Goal: Book appointment/travel/reservation

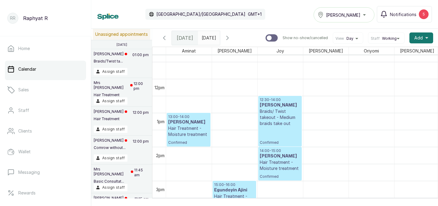
type input "dd/MM/yyyy"
click at [208, 38] on input "dd/MM/yyyy" at bounding box center [203, 36] width 10 height 10
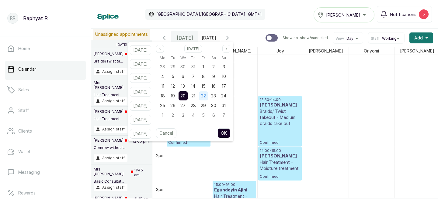
click at [206, 95] on span "22" at bounding box center [203, 95] width 5 height 5
click at [230, 132] on button "OK" at bounding box center [223, 134] width 13 height 10
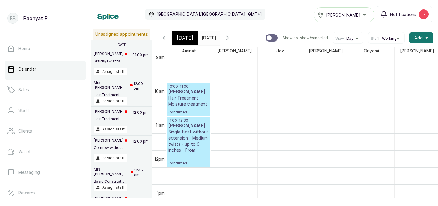
click at [231, 40] on icon "button" at bounding box center [227, 37] width 7 height 7
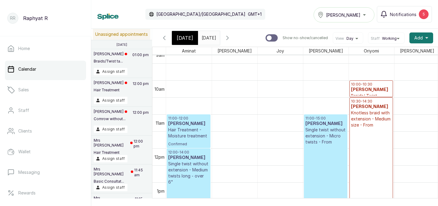
scroll to position [326, 0]
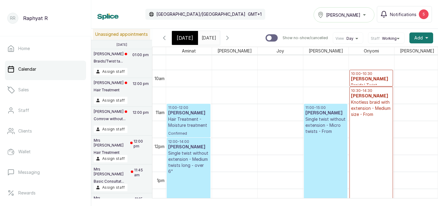
click at [193, 106] on p "11:00 - 12:00" at bounding box center [188, 107] width 41 height 5
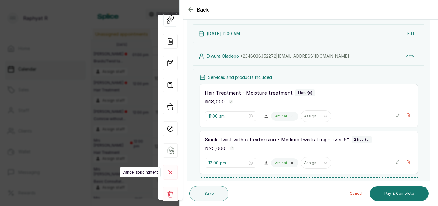
click at [173, 175] on rect at bounding box center [170, 172] width 15 height 15
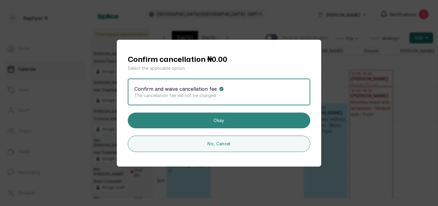
click at [214, 123] on button "Okay" at bounding box center [219, 121] width 182 height 16
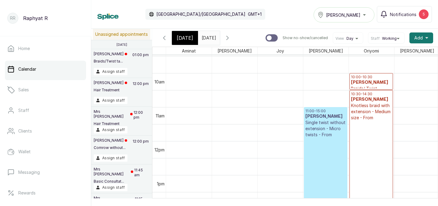
click at [206, 40] on input "[DATE]" at bounding box center [203, 36] width 10 height 10
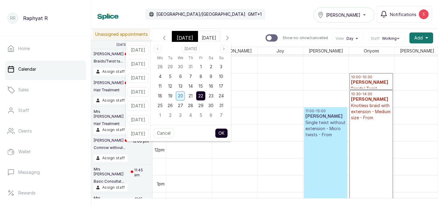
click at [183, 96] on span "20" at bounding box center [180, 95] width 5 height 5
click at [228, 133] on button "OK" at bounding box center [221, 134] width 13 height 10
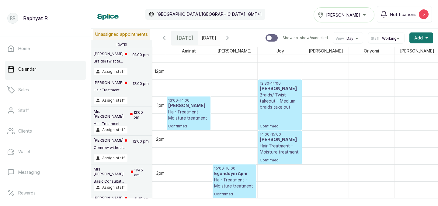
scroll to position [379, 0]
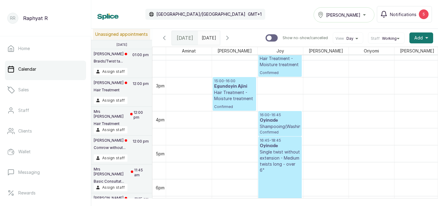
click at [164, 39] on icon "button" at bounding box center [164, 37] width 7 height 7
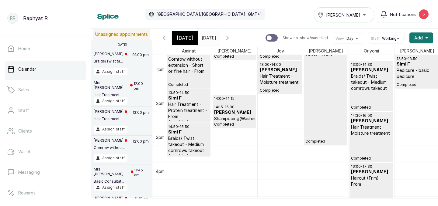
click at [231, 39] on icon "button" at bounding box center [227, 37] width 7 height 7
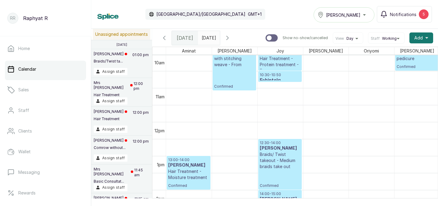
click at [219, 36] on span at bounding box center [214, 36] width 12 height 10
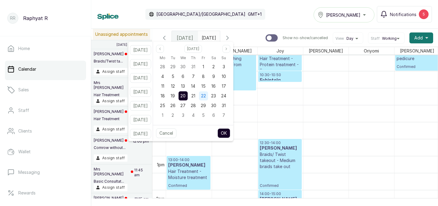
click at [206, 95] on span "22" at bounding box center [203, 95] width 5 height 5
click at [230, 138] on button "OK" at bounding box center [223, 134] width 13 height 10
type input "[DATE]"
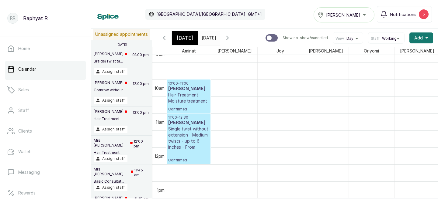
click at [178, 84] on p "10:00 - 11:00" at bounding box center [188, 83] width 41 height 5
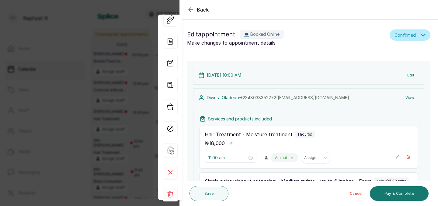
type input "10:00 am"
type input "11:00 am"
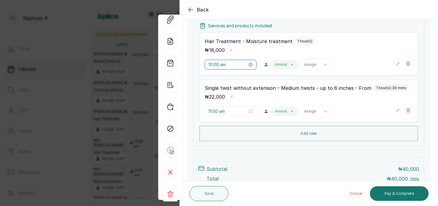
click at [219, 65] on input "10:00 am" at bounding box center [227, 64] width 39 height 7
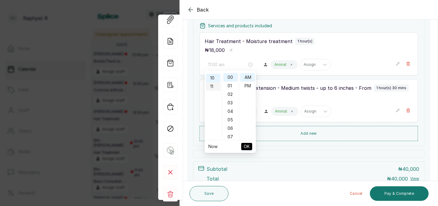
click at [211, 86] on div "11" at bounding box center [213, 86] width 15 height 9
type input "11:00 am"
click at [245, 145] on span "OK" at bounding box center [246, 147] width 6 height 12
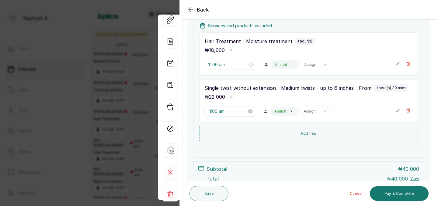
click at [216, 112] on input "11:00 am" at bounding box center [227, 111] width 39 height 7
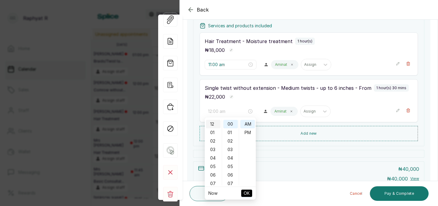
click at [214, 126] on div "12" at bounding box center [213, 124] width 15 height 9
type input "12:00 pm"
click at [247, 133] on div "PM" at bounding box center [247, 133] width 15 height 9
click at [247, 192] on span "OK" at bounding box center [246, 194] width 6 height 12
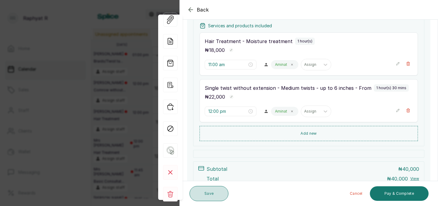
click at [208, 197] on button "Save" at bounding box center [208, 193] width 39 height 15
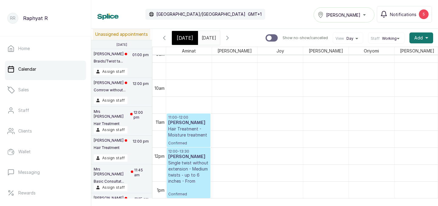
click at [195, 36] on div "[DATE]" at bounding box center [185, 38] width 26 height 14
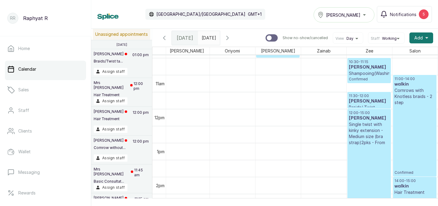
scroll to position [213, 139]
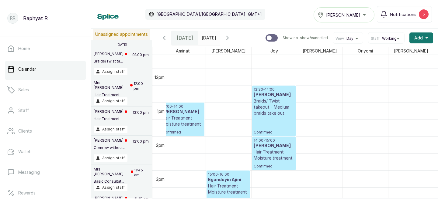
click at [274, 88] on p "12:30 - 14:00" at bounding box center [274, 89] width 40 height 5
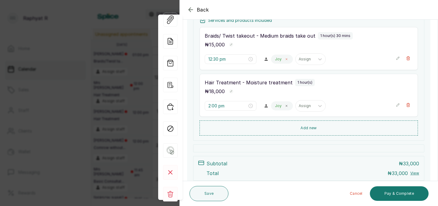
click at [286, 59] on icon at bounding box center [287, 60] width 2 height 2
click at [284, 108] on span at bounding box center [286, 106] width 5 height 5
click at [274, 59] on div at bounding box center [280, 59] width 13 height 5
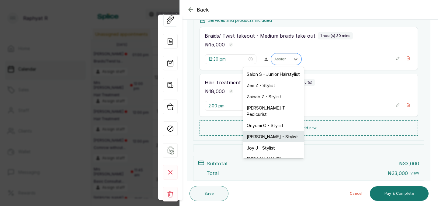
click at [260, 131] on div "[PERSON_NAME] - Stylist" at bounding box center [273, 136] width 61 height 11
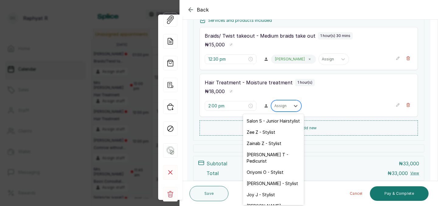
click at [274, 108] on div at bounding box center [280, 105] width 13 height 5
click at [260, 178] on div "[PERSON_NAME] - Stylist" at bounding box center [273, 183] width 61 height 11
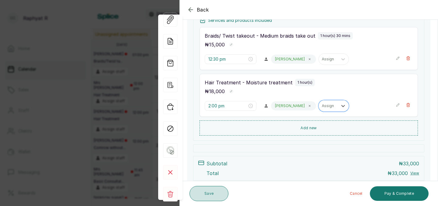
click at [214, 195] on button "Save" at bounding box center [208, 193] width 39 height 15
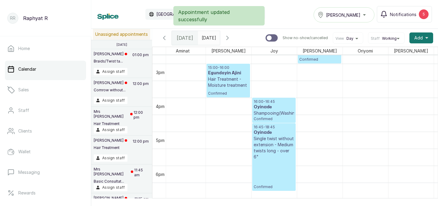
click at [272, 103] on p "16:00 - 16:45" at bounding box center [274, 101] width 40 height 5
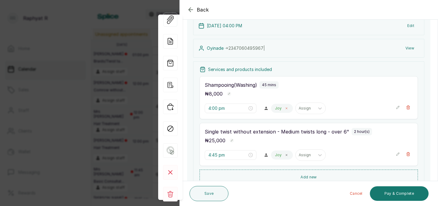
click at [285, 108] on icon at bounding box center [286, 108] width 3 height 3
click at [285, 155] on icon at bounding box center [286, 155] width 3 height 3
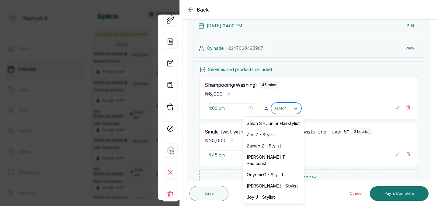
click at [274, 109] on div at bounding box center [280, 108] width 13 height 5
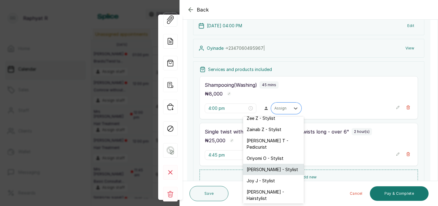
click at [261, 164] on div "[PERSON_NAME] - Stylist" at bounding box center [273, 169] width 61 height 11
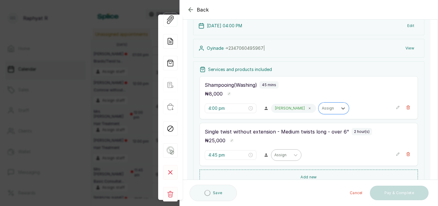
click at [274, 157] on div at bounding box center [280, 155] width 13 height 5
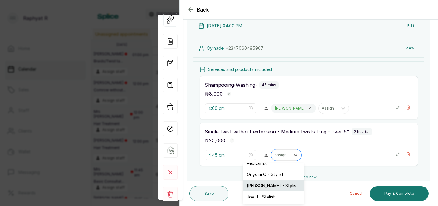
click at [270, 180] on div "[PERSON_NAME] - Stylist" at bounding box center [273, 185] width 61 height 11
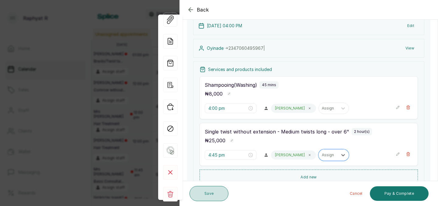
click at [212, 194] on button "Save" at bounding box center [208, 193] width 39 height 15
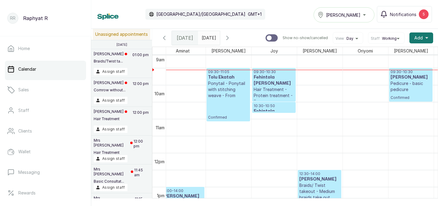
click at [272, 75] on h3 "Fehintola [PERSON_NAME]" at bounding box center [274, 80] width 40 height 12
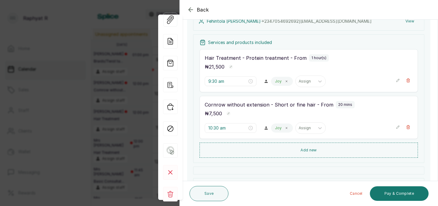
scroll to position [78, 0]
click at [193, 10] on icon "button" at bounding box center [190, 9] width 7 height 7
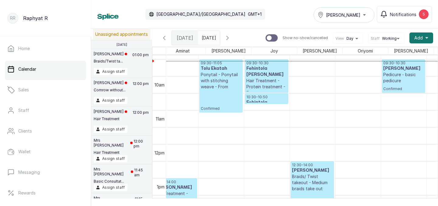
scroll to position [0, 14]
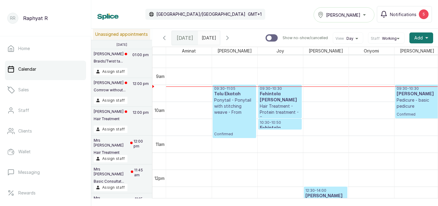
click at [274, 89] on p "09:30 - 10:30" at bounding box center [280, 88] width 40 height 5
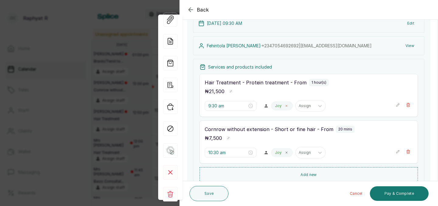
click at [285, 107] on icon at bounding box center [286, 106] width 3 height 3
click at [285, 151] on icon at bounding box center [286, 152] width 3 height 3
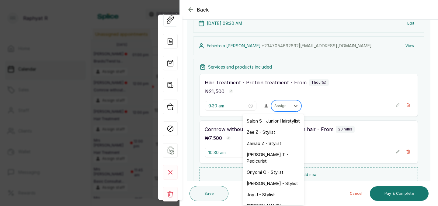
click at [274, 106] on div at bounding box center [280, 105] width 13 height 5
click at [261, 178] on div "[PERSON_NAME] - Stylist" at bounding box center [273, 183] width 61 height 11
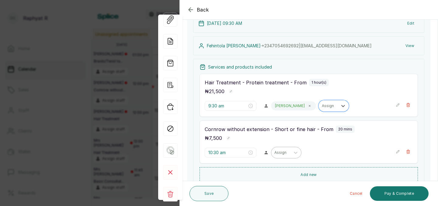
click at [274, 152] on div at bounding box center [280, 152] width 13 height 5
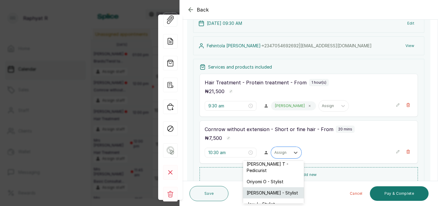
click at [271, 188] on div "[PERSON_NAME] - Stylist" at bounding box center [273, 193] width 61 height 11
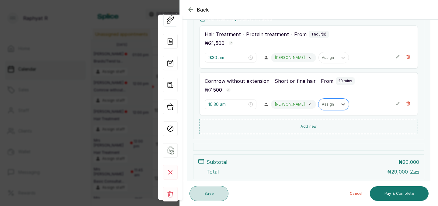
click at [208, 199] on button "Save" at bounding box center [208, 193] width 39 height 15
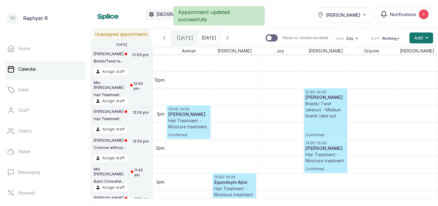
scroll to position [394, 0]
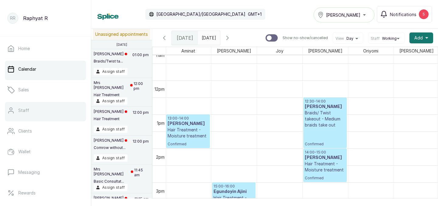
click at [55, 116] on link "Staff" at bounding box center [45, 110] width 81 height 17
